Goal: Task Accomplishment & Management: Manage account settings

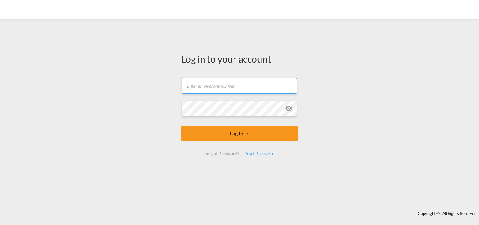
click at [221, 84] on input "text" at bounding box center [239, 86] width 115 height 16
type input "[EMAIL_ADDRESS][DOMAIN_NAME]"
click at [263, 152] on div "Reset Password" at bounding box center [259, 153] width 35 height 11
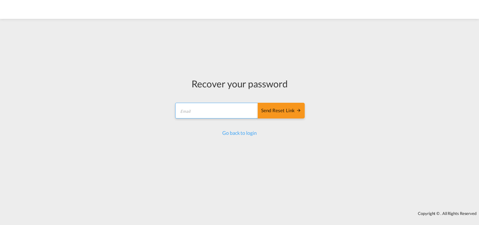
click at [230, 108] on input "email" at bounding box center [216, 111] width 83 height 16
type input "[EMAIL_ADDRESS][DOMAIN_NAME]"
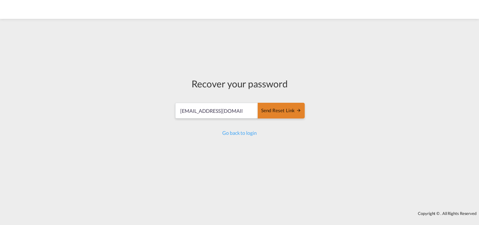
click at [283, 109] on div "Send reset link" at bounding box center [281, 110] width 40 height 7
click at [289, 110] on div "Send reset link" at bounding box center [281, 110] width 40 height 7
click at [237, 131] on link "Go back to login" at bounding box center [239, 133] width 34 height 6
